Goal: Navigation & Orientation: Find specific page/section

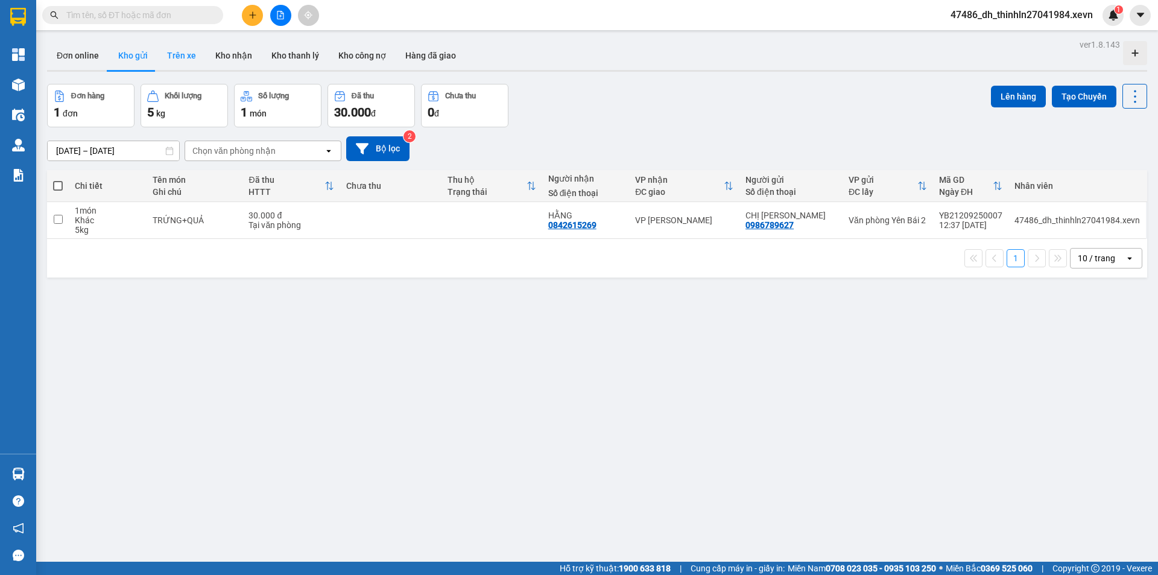
click at [186, 57] on button "Trên xe" at bounding box center [181, 55] width 48 height 29
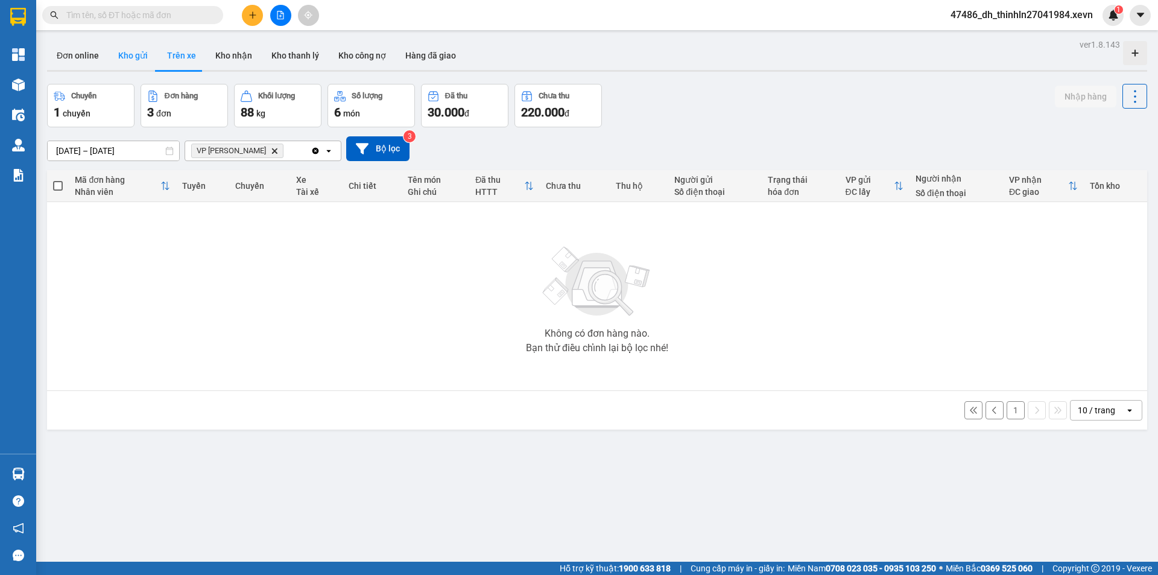
click at [134, 57] on button "Kho gửi" at bounding box center [133, 55] width 49 height 29
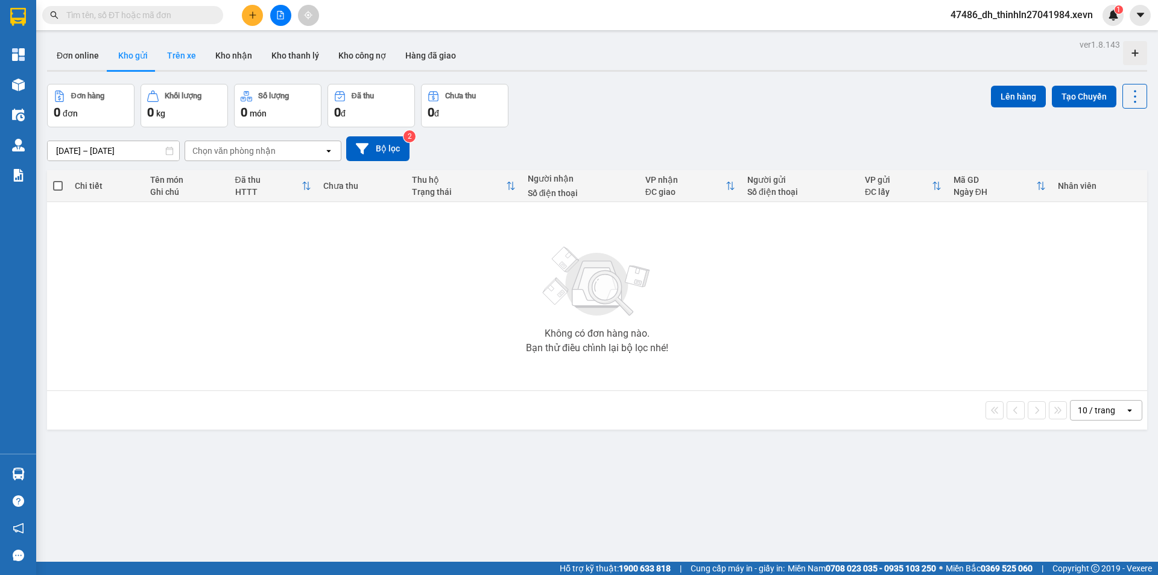
click at [183, 58] on button "Trên xe" at bounding box center [181, 55] width 48 height 29
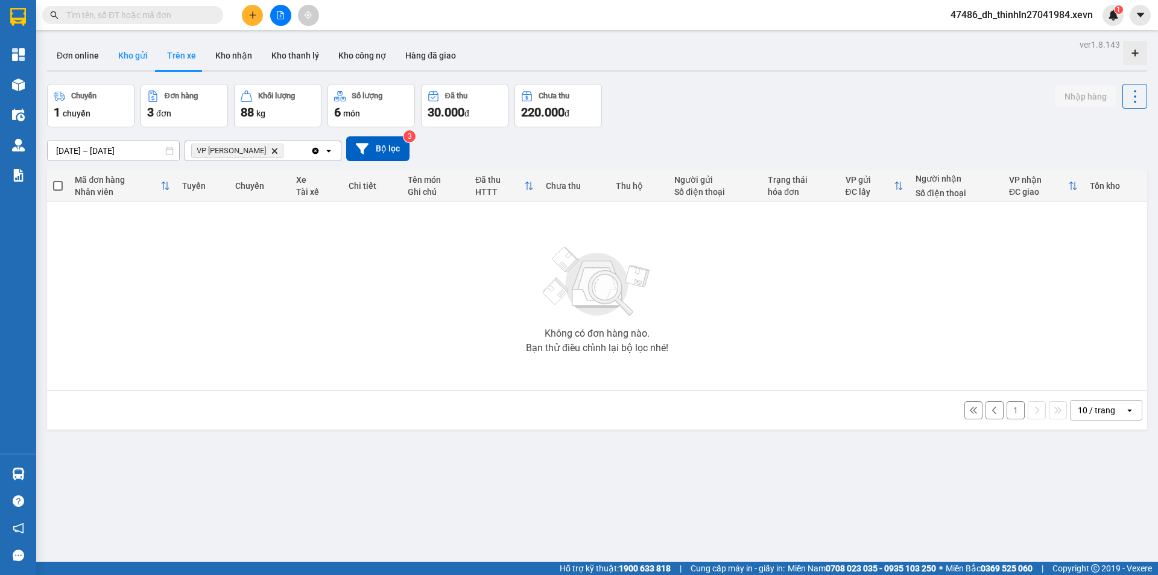
click at [142, 56] on button "Kho gửi" at bounding box center [133, 55] width 49 height 29
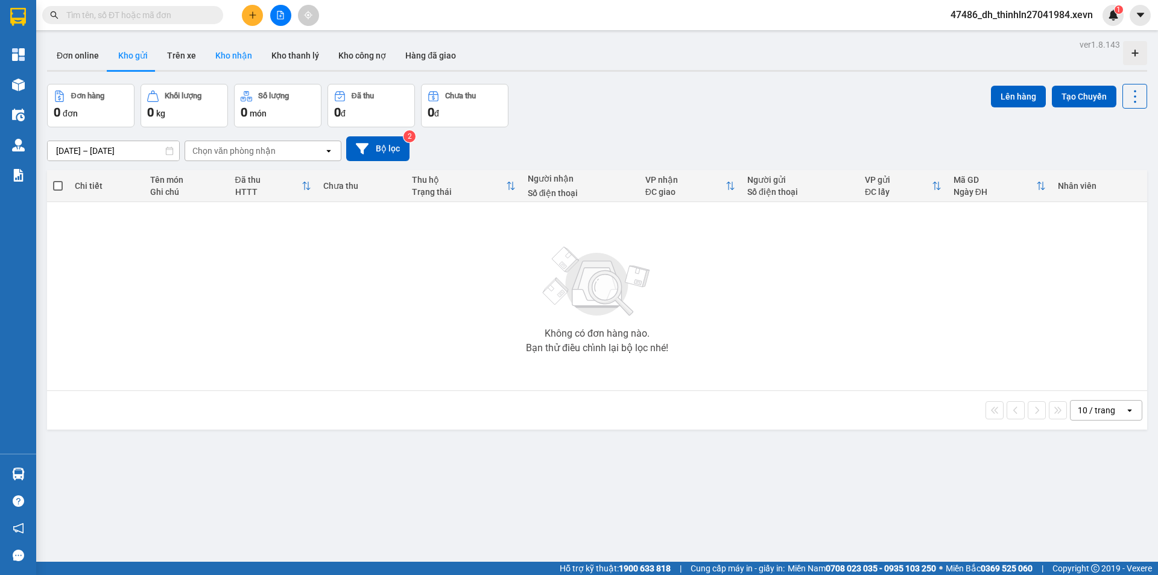
click at [230, 52] on button "Kho nhận" at bounding box center [234, 55] width 56 height 29
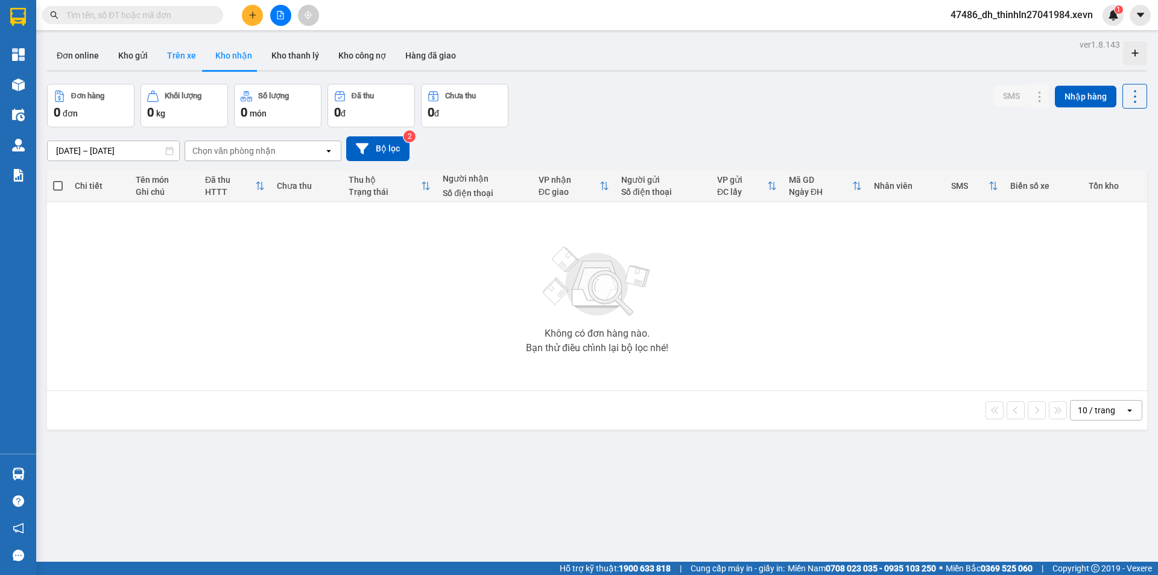
click at [190, 57] on button "Trên xe" at bounding box center [181, 55] width 48 height 29
